Goal: Find specific page/section: Find specific page/section

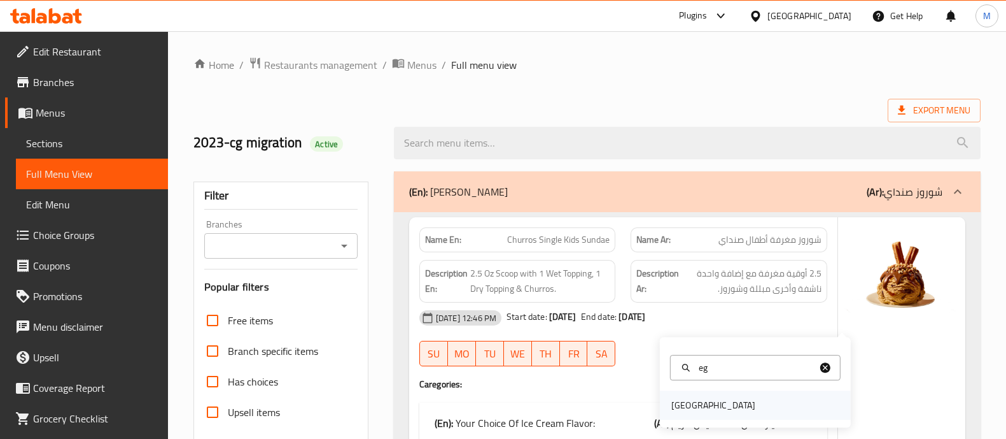
click at [684, 398] on div "[GEOGRAPHIC_DATA]" at bounding box center [713, 405] width 84 height 14
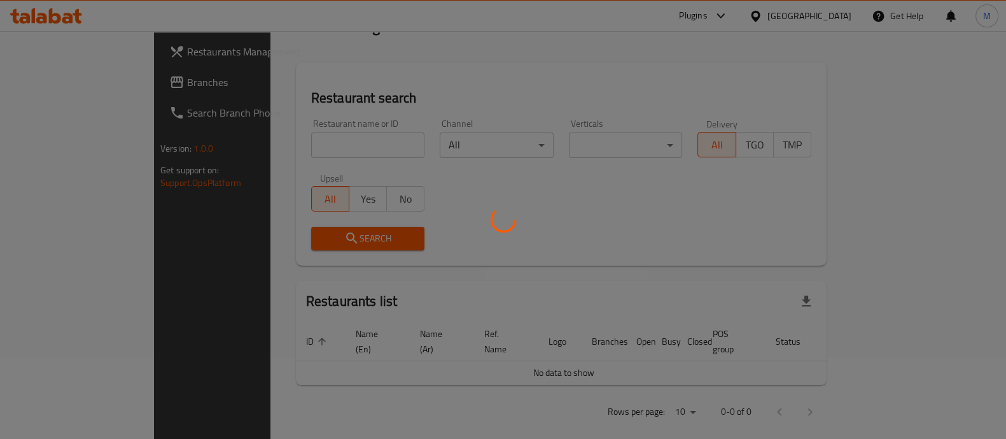
scroll to position [81, 0]
click at [341, 144] on div at bounding box center [503, 219] width 1006 height 439
click at [328, 148] on div at bounding box center [503, 219] width 1006 height 439
click at [344, 141] on div at bounding box center [503, 219] width 1006 height 439
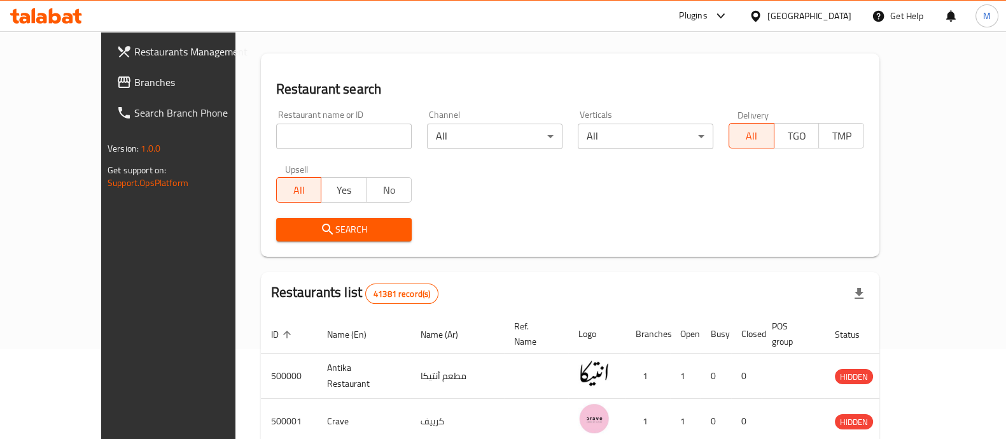
scroll to position [22, 0]
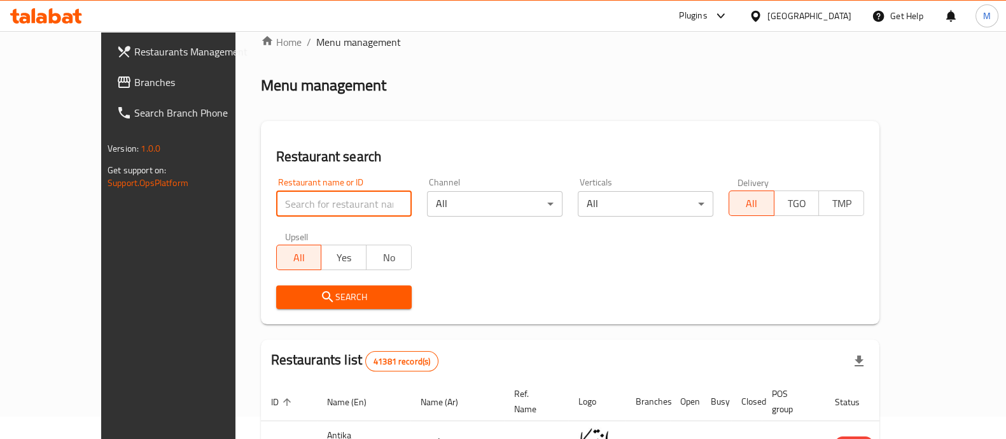
click at [276, 213] on input "search" at bounding box center [344, 203] width 136 height 25
paste input "Crave"
type input "Crave"
click button "Search" at bounding box center [344, 297] width 136 height 24
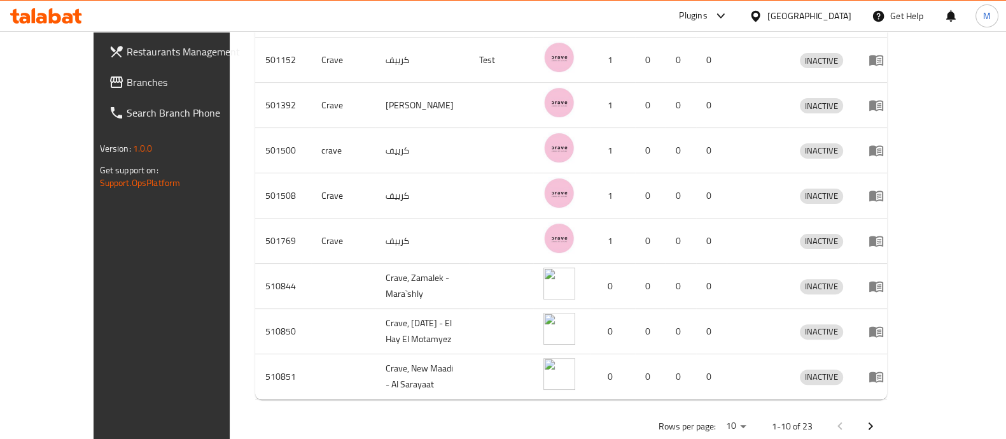
scroll to position [502, 0]
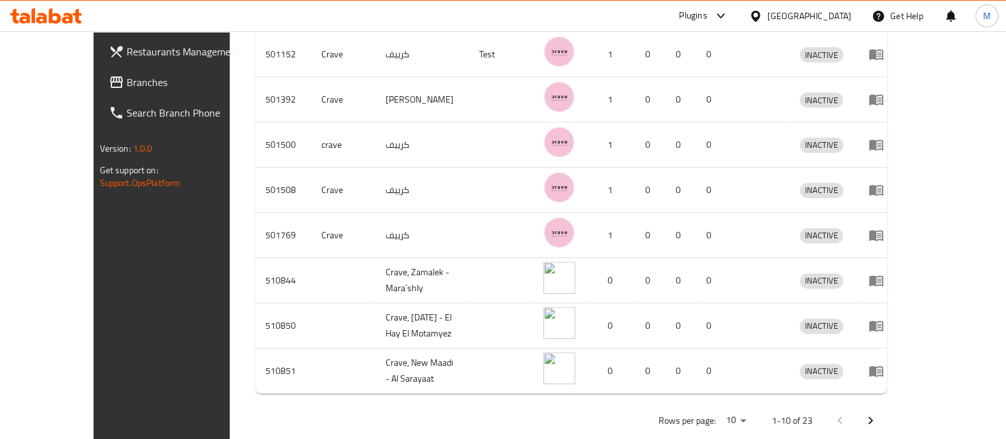
click at [886, 412] on button "Next page" at bounding box center [870, 420] width 31 height 31
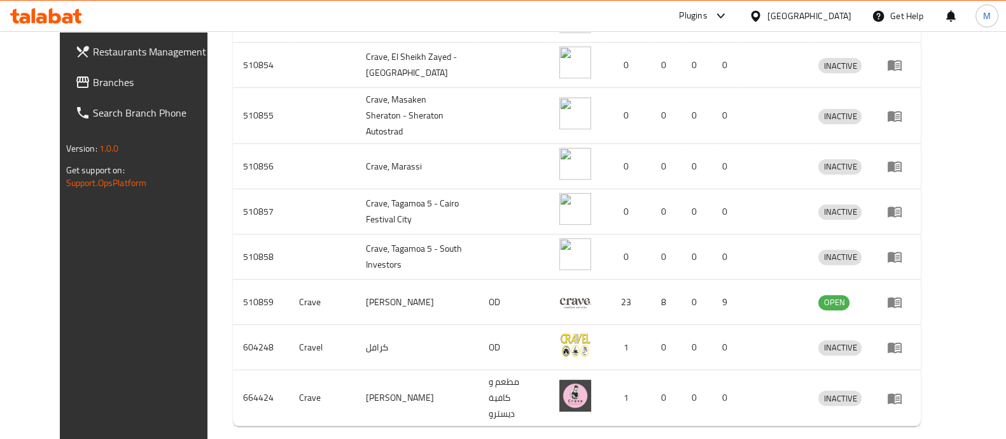
scroll to position [505, 0]
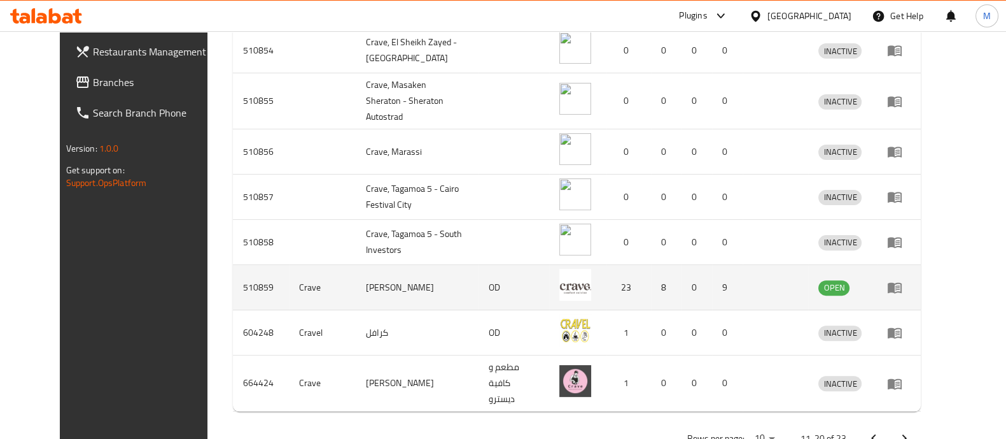
click at [475, 272] on td "[PERSON_NAME]" at bounding box center [417, 287] width 123 height 45
